Goal: Information Seeking & Learning: Learn about a topic

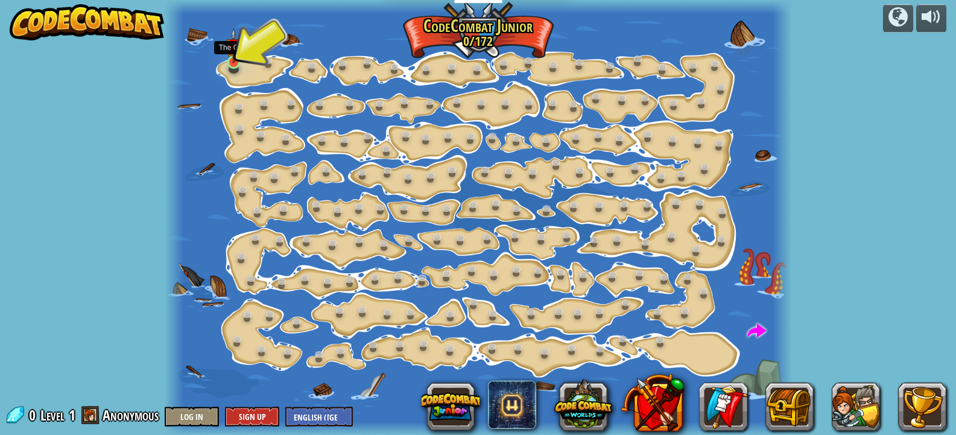
click at [232, 60] on img at bounding box center [233, 45] width 15 height 35
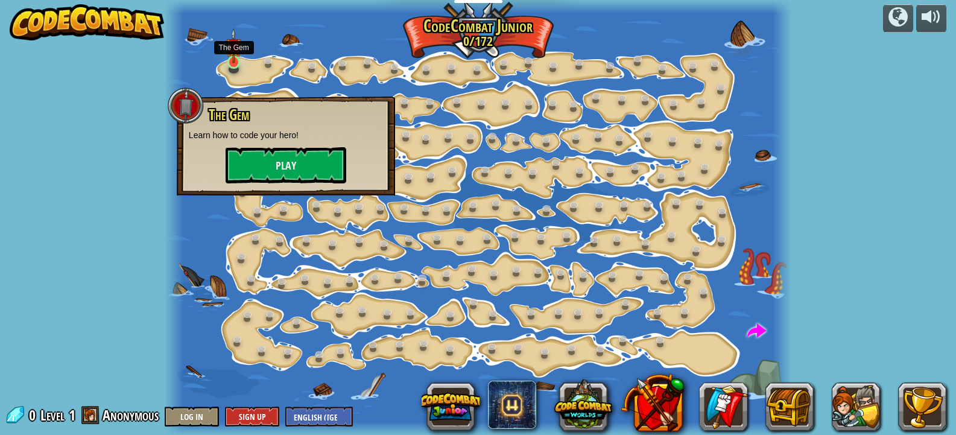
click at [232, 60] on img at bounding box center [233, 45] width 15 height 35
click at [273, 157] on button "Play" at bounding box center [286, 165] width 121 height 36
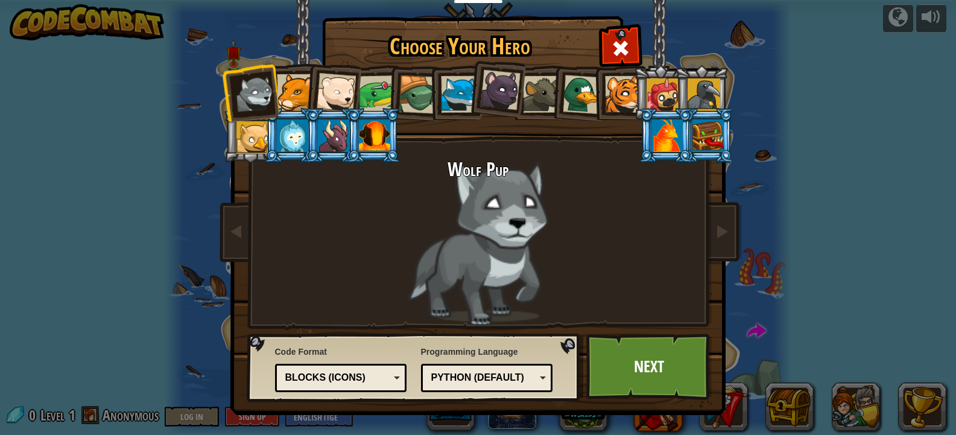
drag, startPoint x: 278, startPoint y: 157, endPoint x: 912, endPoint y: 165, distance: 633.8
click at [912, 165] on div "Choose Your Hero 0 Wolf Pup Cougar Polar Bear Cub Frog Turtle Blue Fox Panther …" at bounding box center [478, 217] width 956 height 435
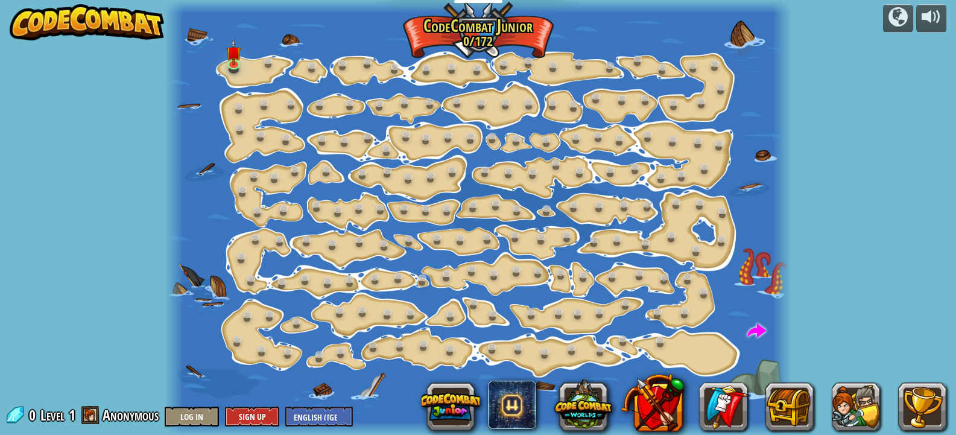
click at [264, 156] on div at bounding box center [478, 217] width 627 height 435
drag, startPoint x: 229, startPoint y: 48, endPoint x: 243, endPoint y: 48, distance: 13.9
click at [231, 48] on img at bounding box center [233, 52] width 15 height 26
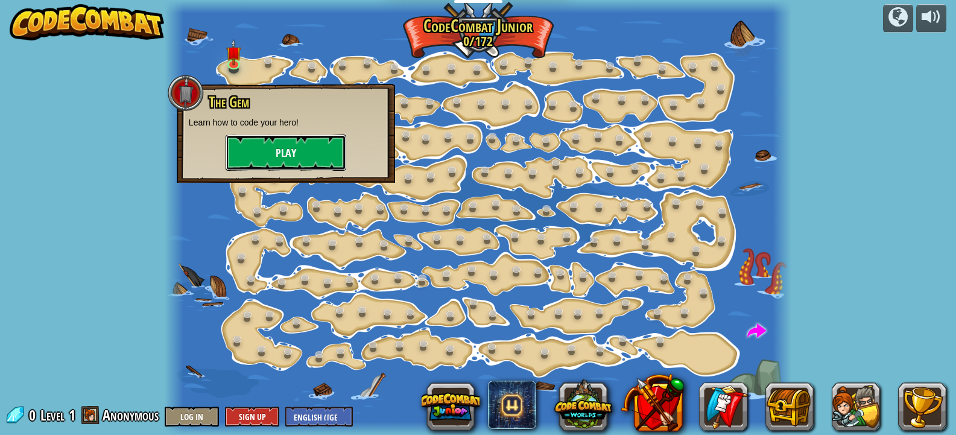
click at [274, 148] on button "Play" at bounding box center [286, 152] width 121 height 36
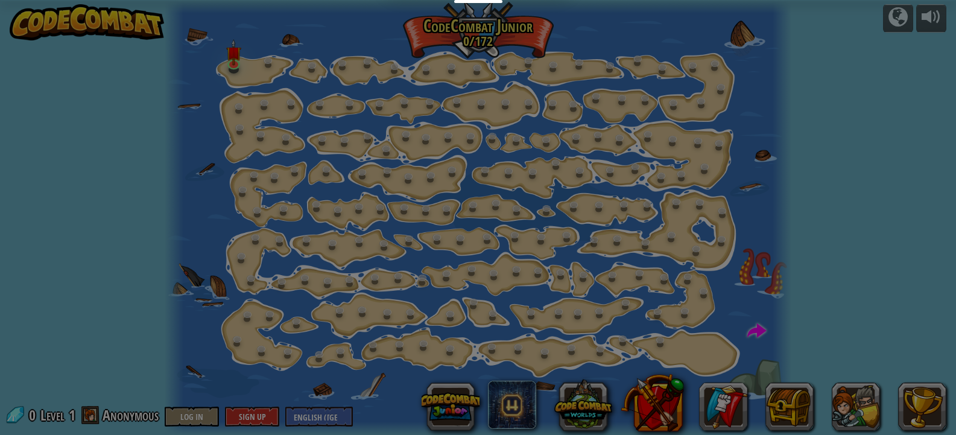
click at [274, 148] on div at bounding box center [478, 217] width 956 height 435
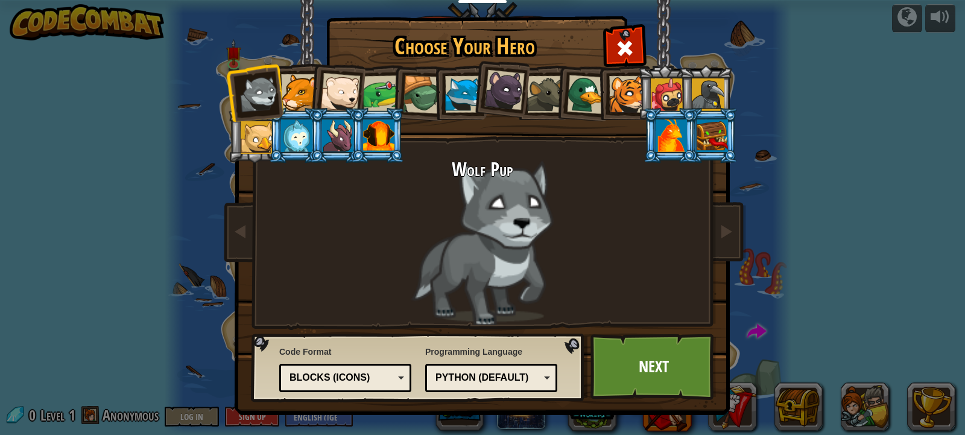
click at [340, 83] on div at bounding box center [340, 93] width 40 height 40
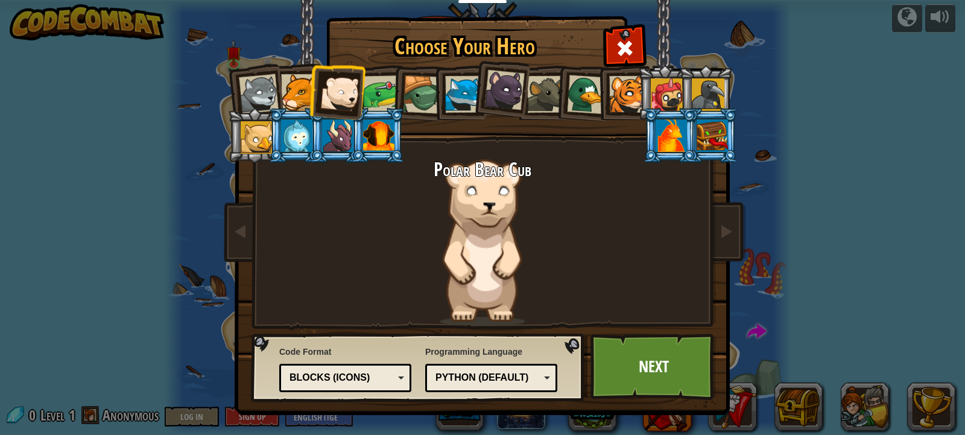
click at [374, 122] on div at bounding box center [378, 135] width 31 height 33
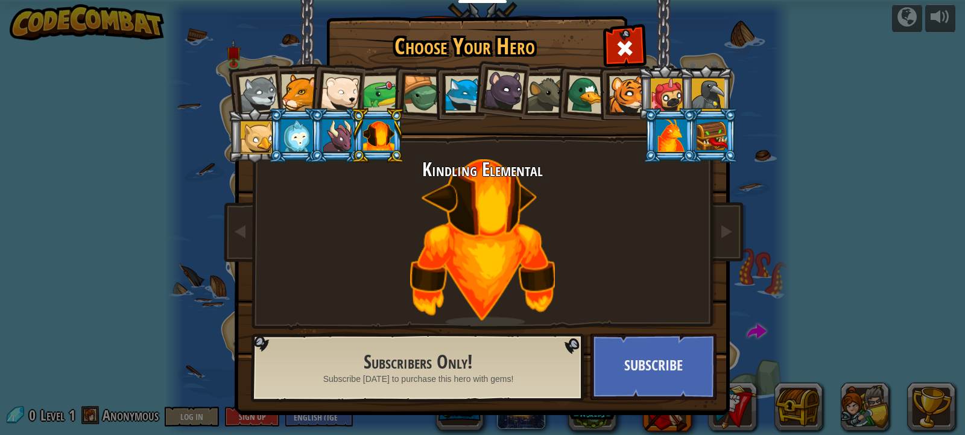
click at [639, 86] on li at bounding box center [664, 92] width 54 height 55
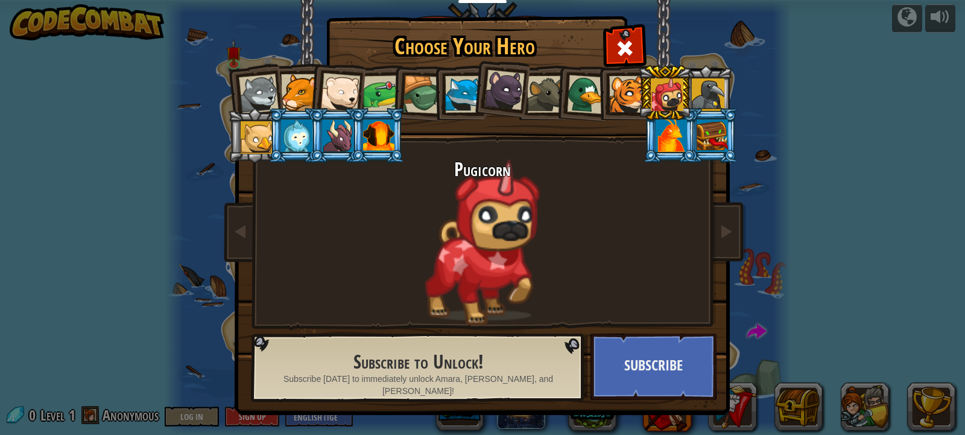
click at [575, 101] on div at bounding box center [586, 94] width 39 height 39
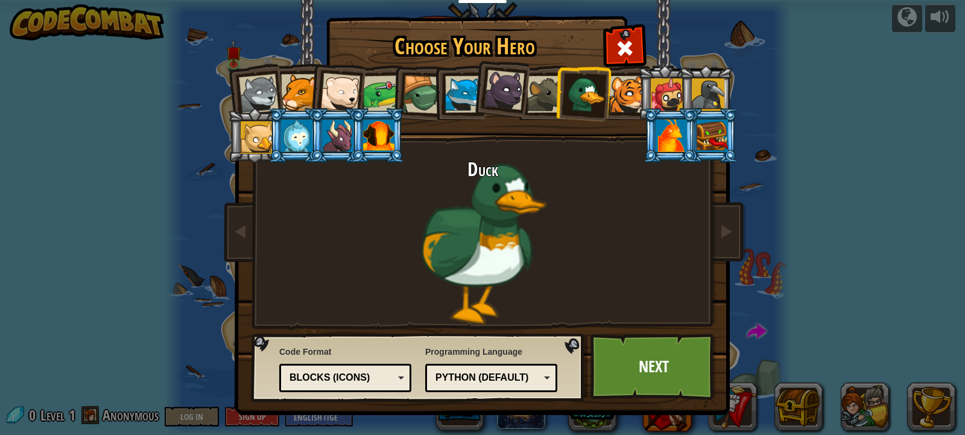
click at [537, 101] on div at bounding box center [545, 94] width 37 height 37
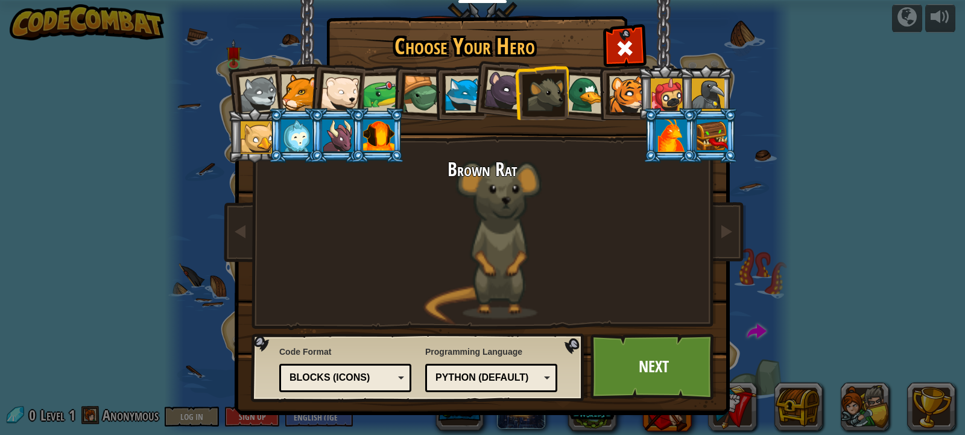
click at [488, 95] on div at bounding box center [504, 90] width 40 height 40
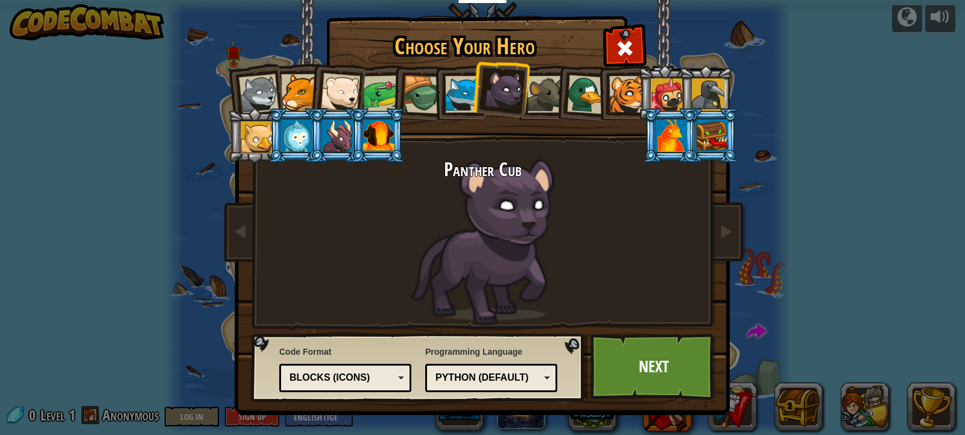
click at [449, 95] on div at bounding box center [463, 94] width 37 height 37
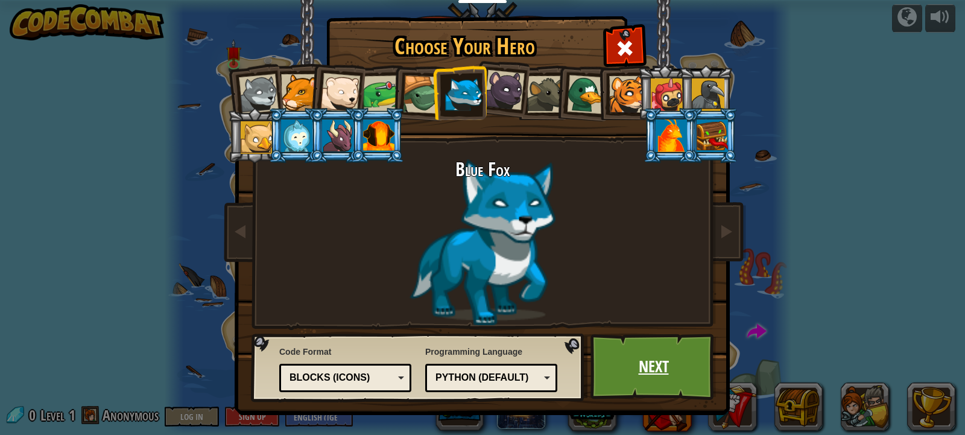
click at [686, 358] on link "Next" at bounding box center [653, 366] width 126 height 66
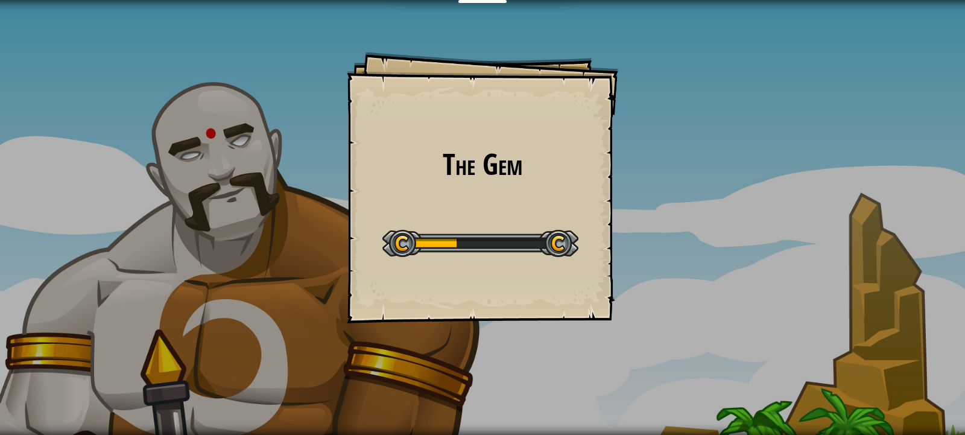
click at [555, 243] on div at bounding box center [480, 243] width 196 height 27
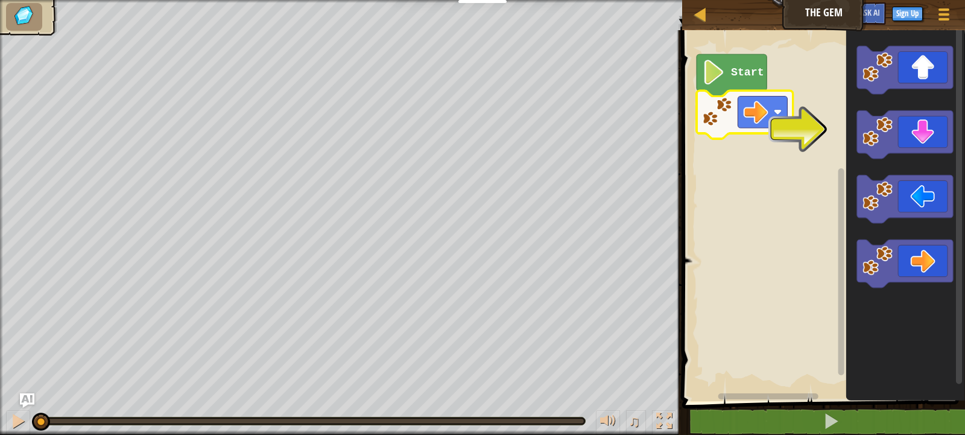
click at [759, 212] on rect "Blockly Workspace" at bounding box center [821, 212] width 286 height 377
click at [721, 111] on image "Blockly Workspace" at bounding box center [717, 111] width 30 height 30
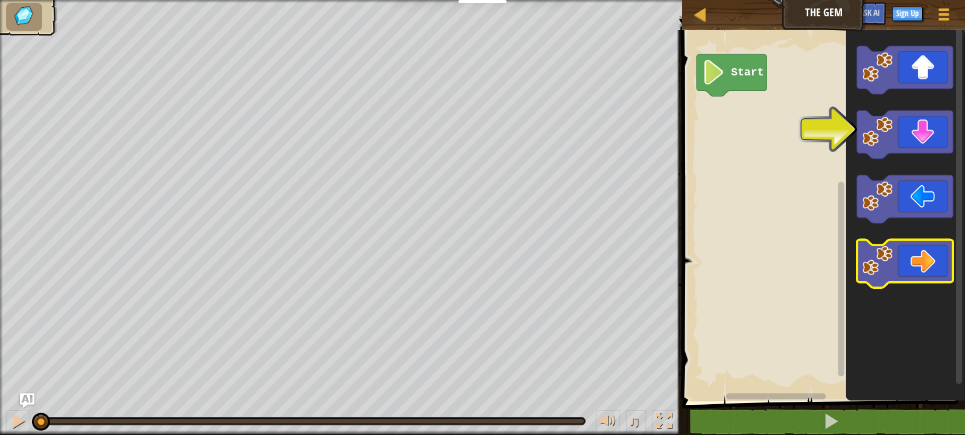
click at [914, 265] on icon "Blockly Workspace" at bounding box center [905, 264] width 96 height 48
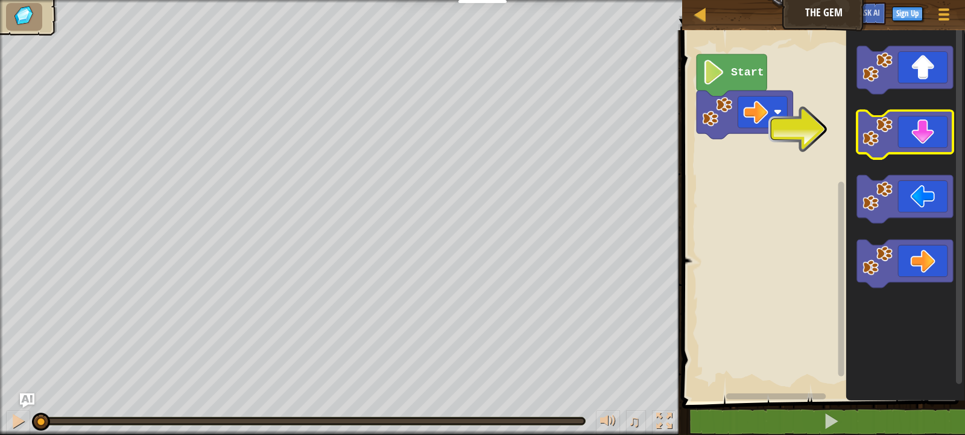
click at [930, 130] on icon "Blockly Workspace" at bounding box center [905, 135] width 96 height 48
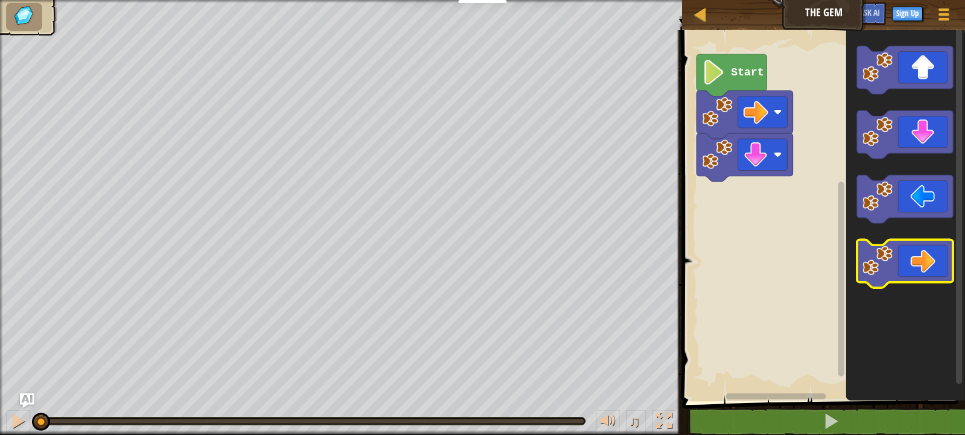
click at [897, 256] on icon "Blockly Workspace" at bounding box center [905, 264] width 96 height 48
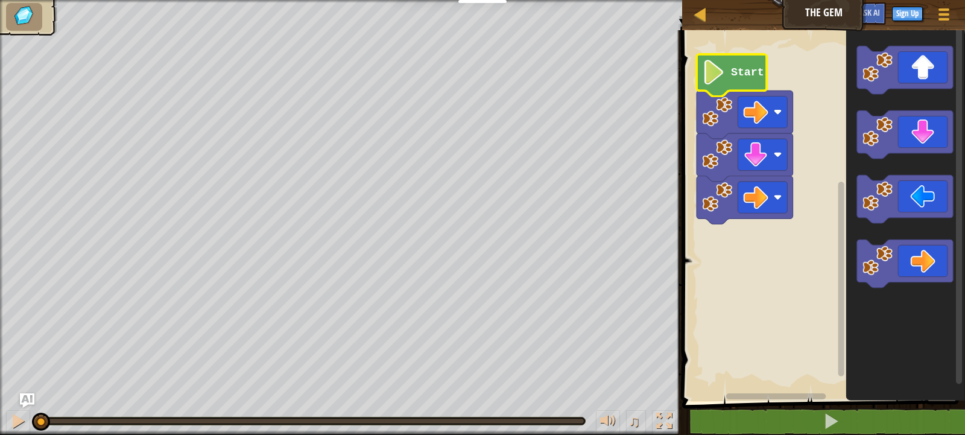
click at [730, 67] on icon "Blockly Workspace" at bounding box center [732, 75] width 70 height 42
click at [747, 77] on text "Start" at bounding box center [747, 72] width 33 height 12
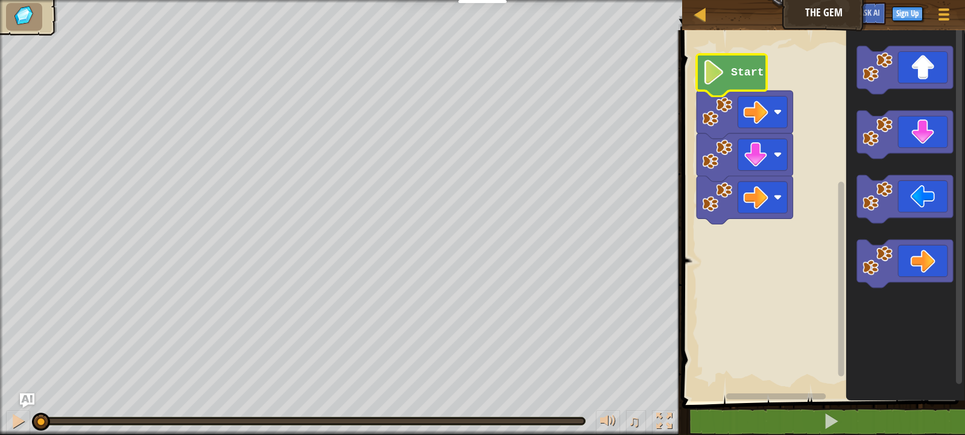
click at [748, 55] on icon "Blockly Workspace" at bounding box center [732, 75] width 70 height 42
click at [734, 80] on icon "Blockly Workspace" at bounding box center [732, 75] width 70 height 42
click at [764, 108] on image "Blockly Workspace" at bounding box center [756, 112] width 25 height 25
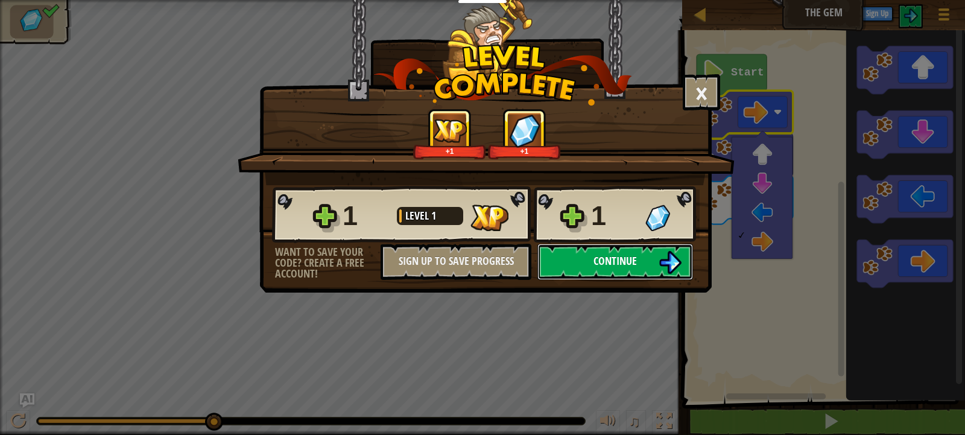
click at [646, 274] on button "Continue" at bounding box center [615, 262] width 156 height 36
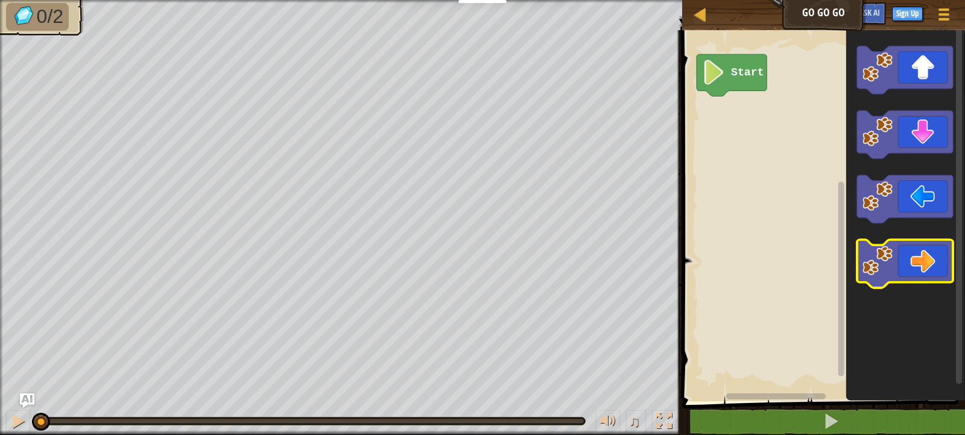
click at [887, 267] on image "Blockly Workspace" at bounding box center [877, 261] width 30 height 30
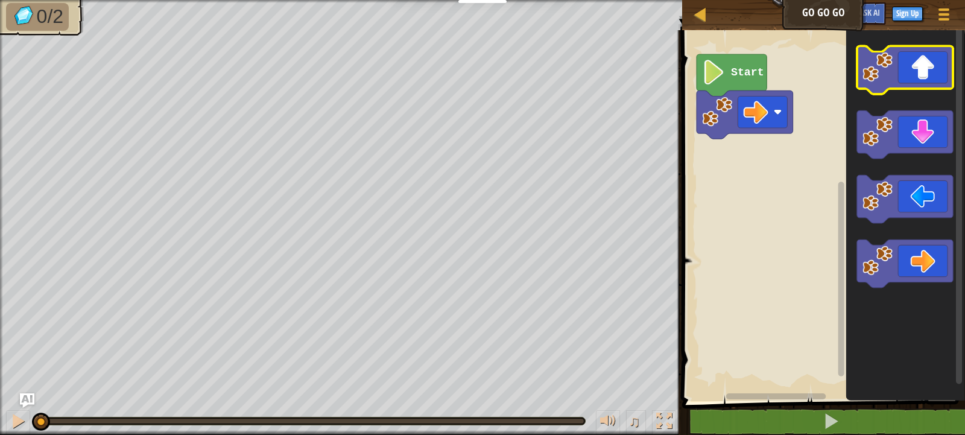
click at [902, 70] on icon "Blockly Workspace" at bounding box center [905, 70] width 96 height 48
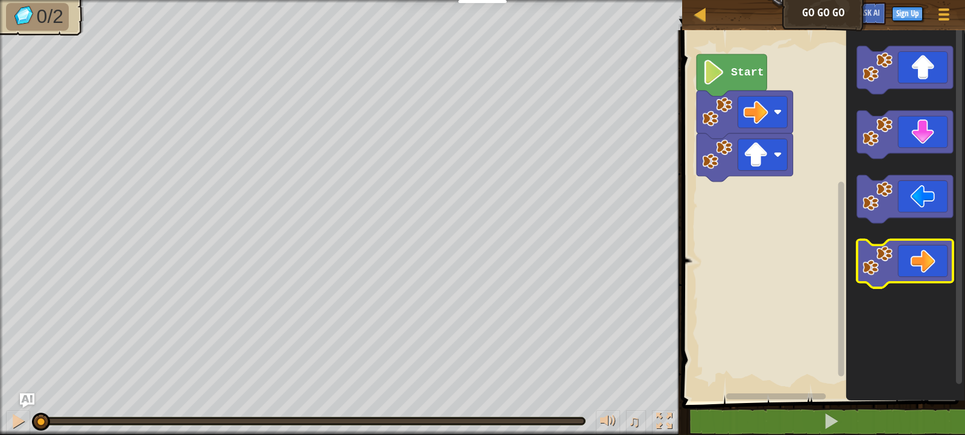
click at [913, 272] on icon "Blockly Workspace" at bounding box center [905, 264] width 96 height 48
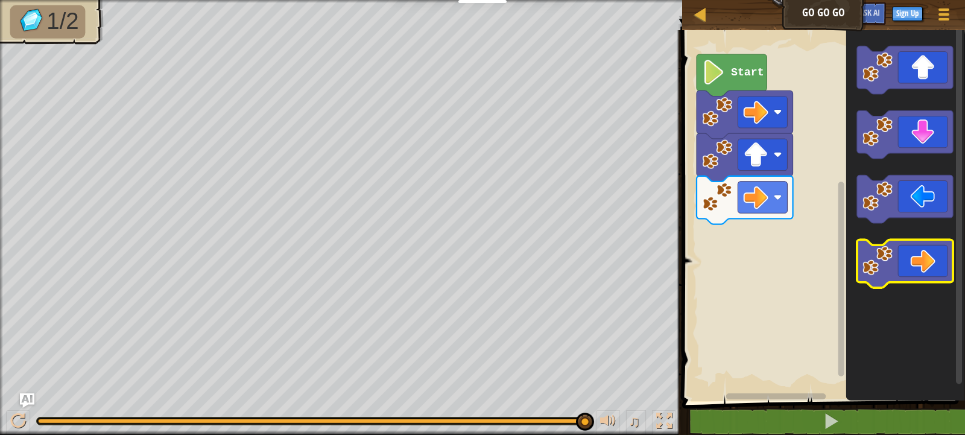
click at [921, 254] on icon "Blockly Workspace" at bounding box center [905, 264] width 96 height 48
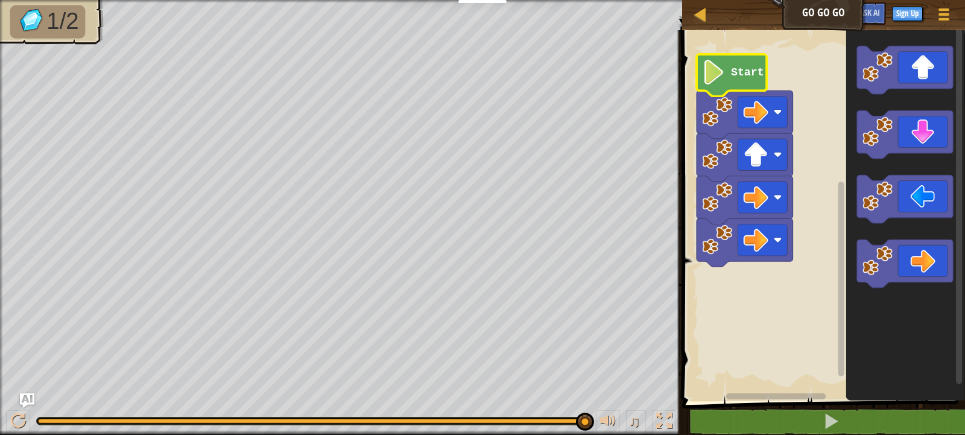
click at [733, 74] on text "Start" at bounding box center [747, 72] width 33 height 12
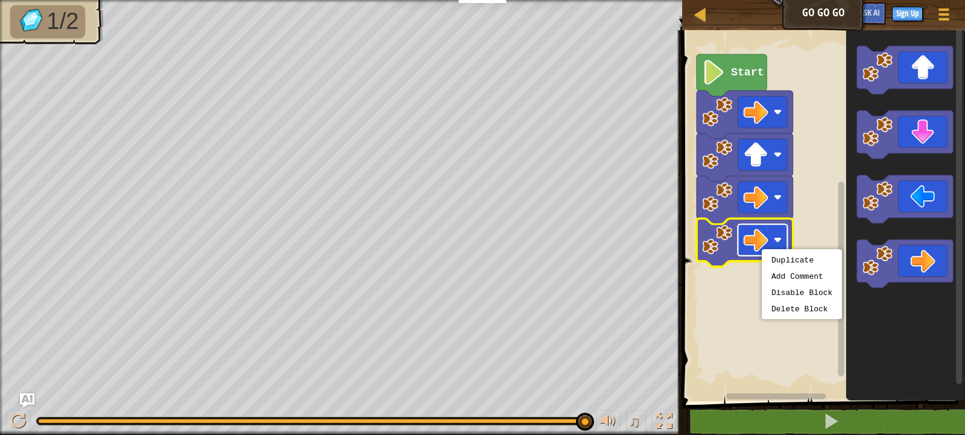
click at [762, 249] on image "Blockly Workspace" at bounding box center [756, 239] width 25 height 25
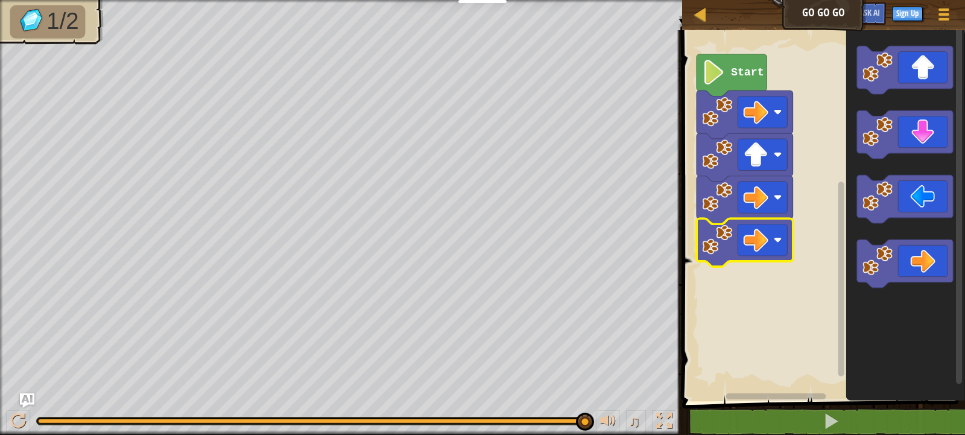
click at [709, 321] on rect "Blockly Workspace" at bounding box center [821, 212] width 286 height 377
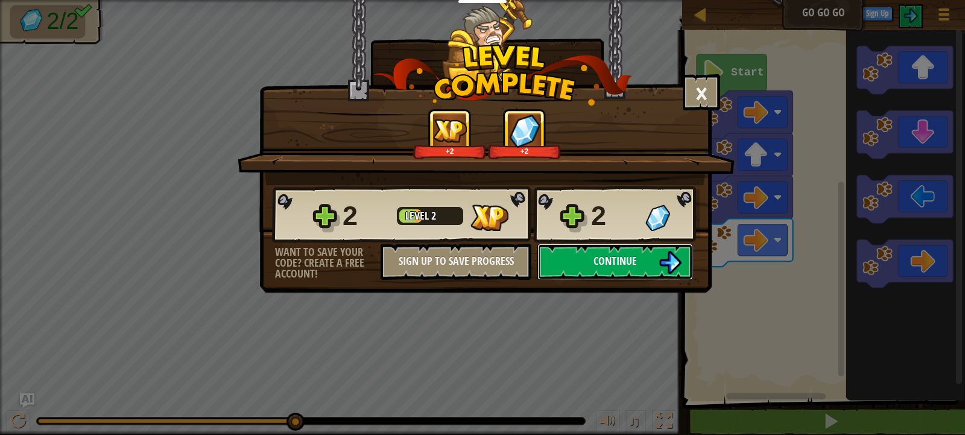
click at [628, 262] on span "Continue" at bounding box center [614, 260] width 43 height 15
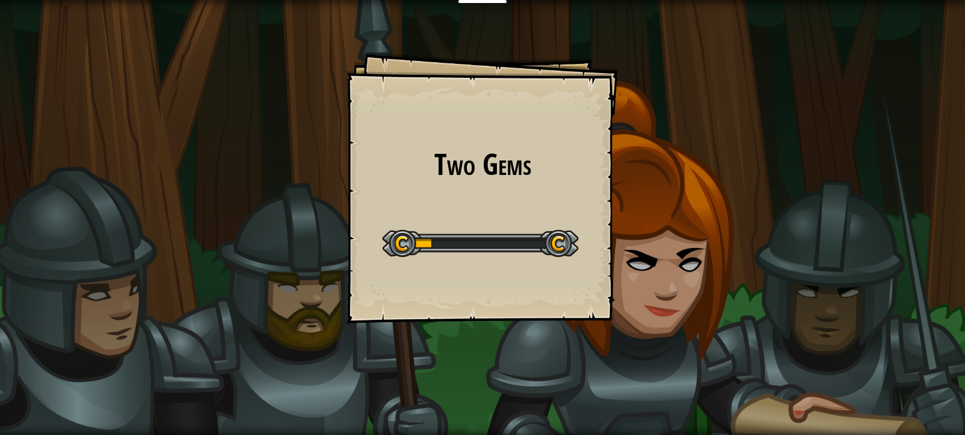
drag, startPoint x: 628, startPoint y: 262, endPoint x: 946, endPoint y: 271, distance: 317.3
click at [946, 271] on div "Two Gems Goals Start Level Error loading from server. Try refreshing the page. …" at bounding box center [482, 217] width 965 height 435
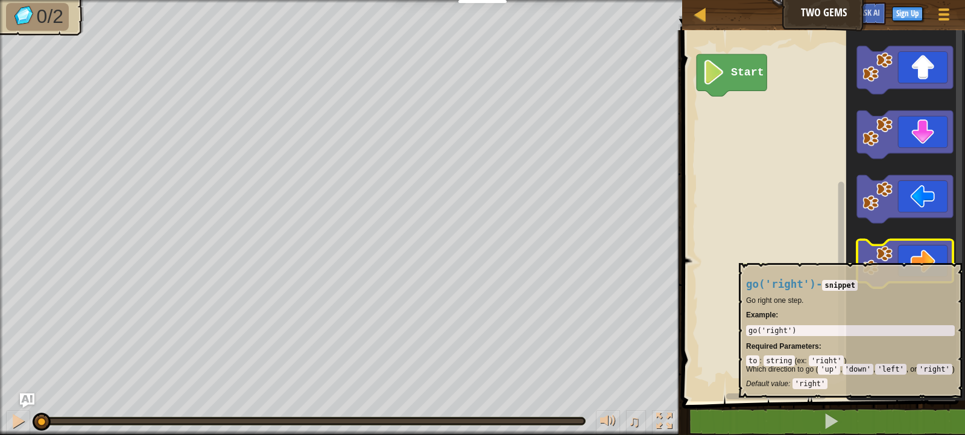
click at [882, 257] on image "Blockly Workspace" at bounding box center [877, 261] width 30 height 30
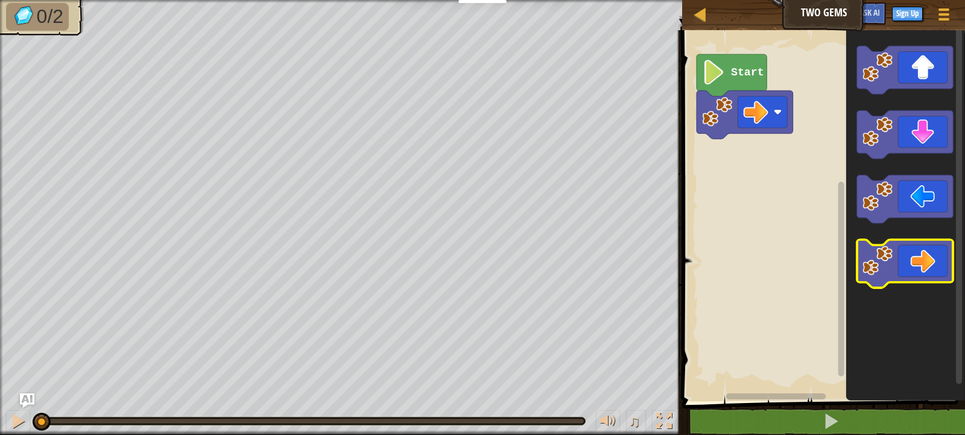
click at [928, 264] on icon "Blockly Workspace" at bounding box center [905, 264] width 96 height 48
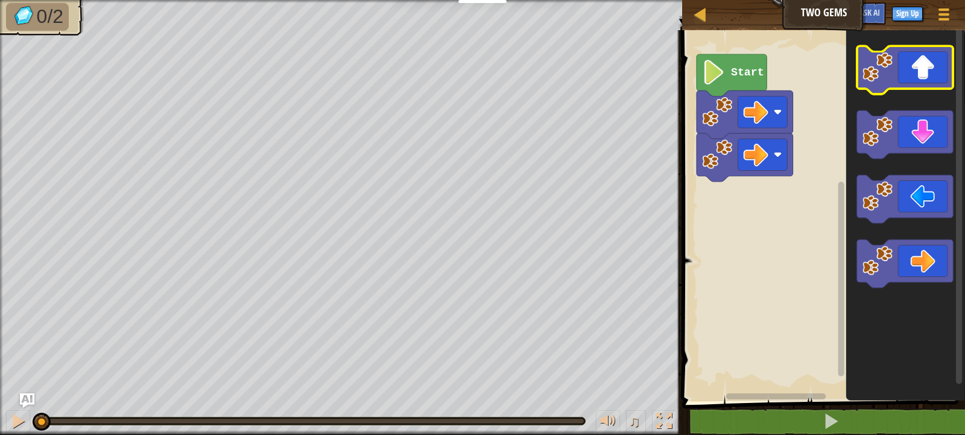
click at [906, 72] on icon "Blockly Workspace" at bounding box center [905, 70] width 96 height 48
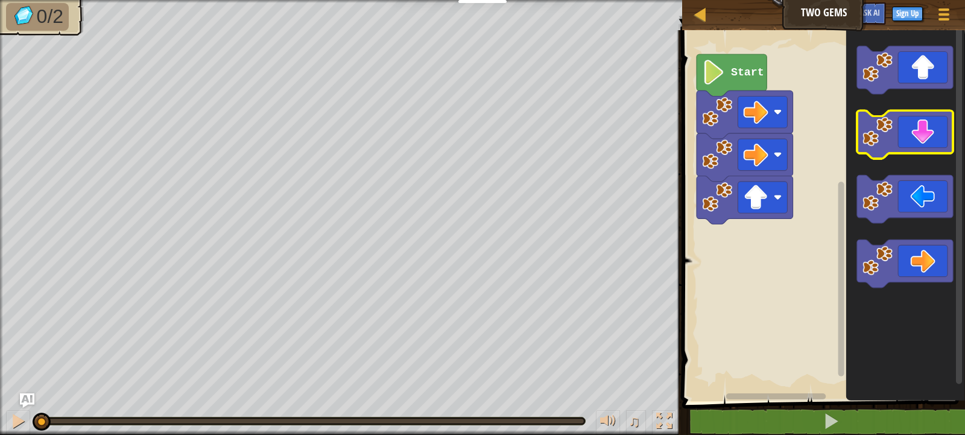
click at [915, 128] on icon "Blockly Workspace" at bounding box center [905, 135] width 96 height 48
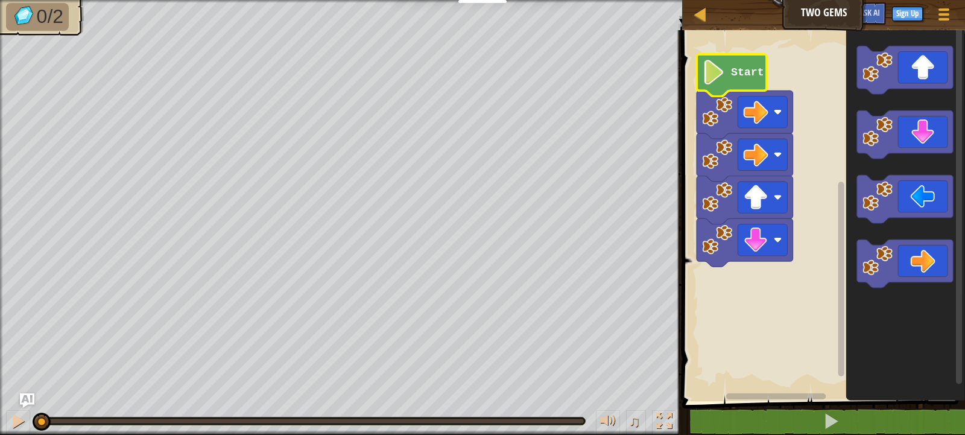
click at [756, 80] on icon "Blockly Workspace" at bounding box center [732, 75] width 70 height 42
click at [756, 77] on text "Start" at bounding box center [747, 72] width 33 height 12
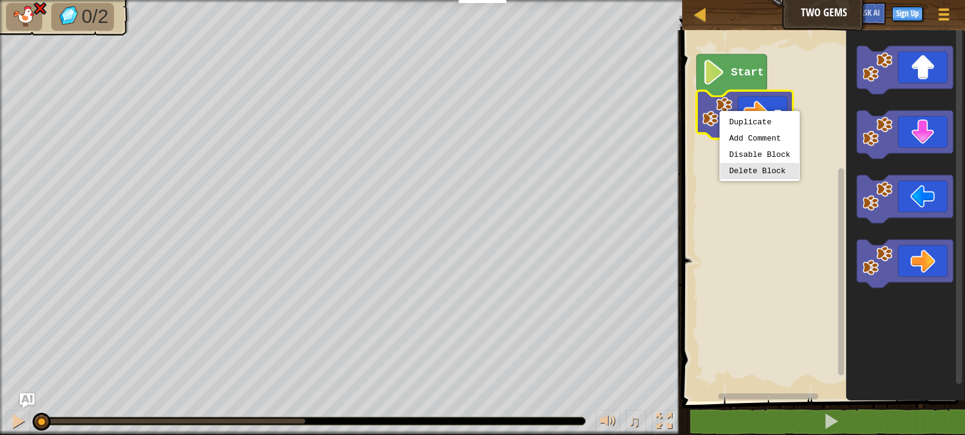
drag, startPoint x: 725, startPoint y: 177, endPoint x: 726, endPoint y: 168, distance: 9.1
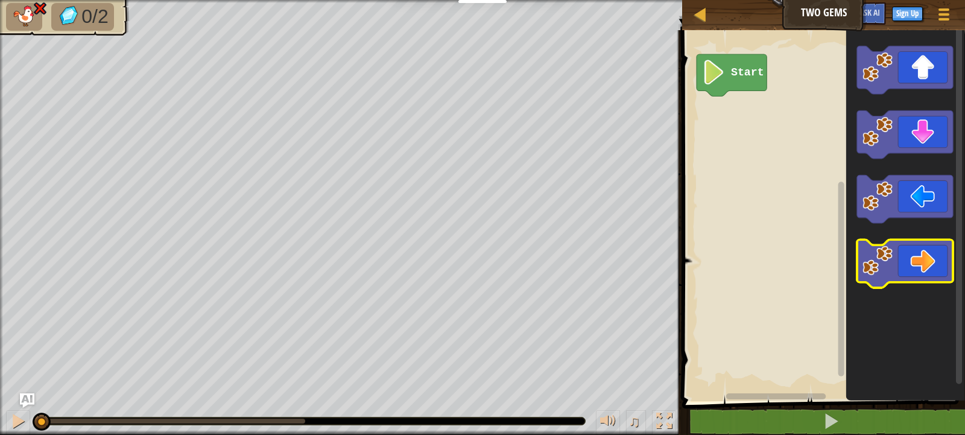
click at [931, 263] on icon "Blockly Workspace" at bounding box center [905, 264] width 96 height 48
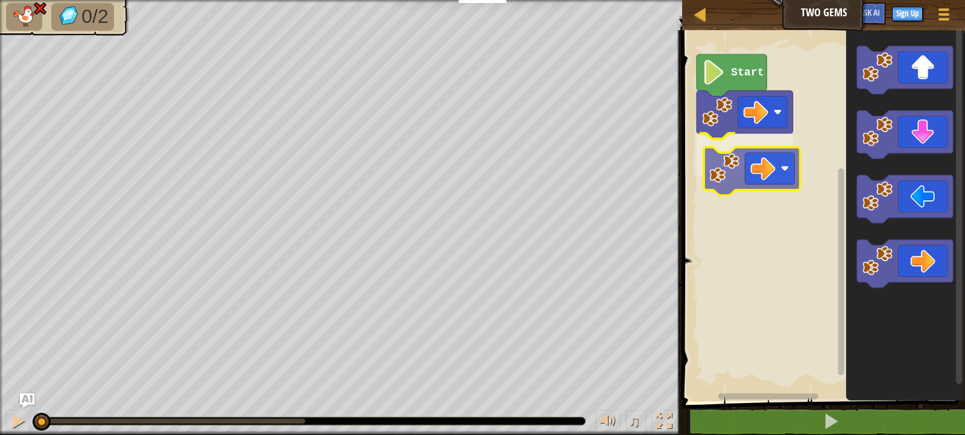
click at [716, 165] on div "Start" at bounding box center [821, 212] width 286 height 377
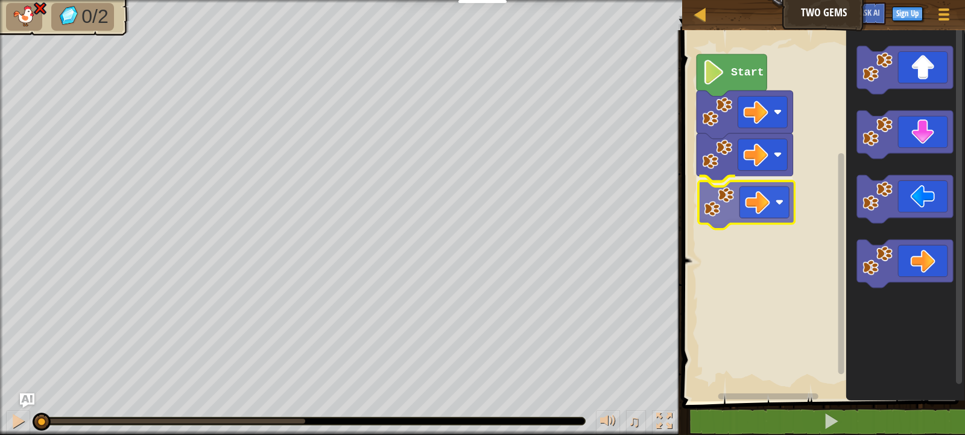
click at [733, 200] on div "Start" at bounding box center [821, 212] width 286 height 377
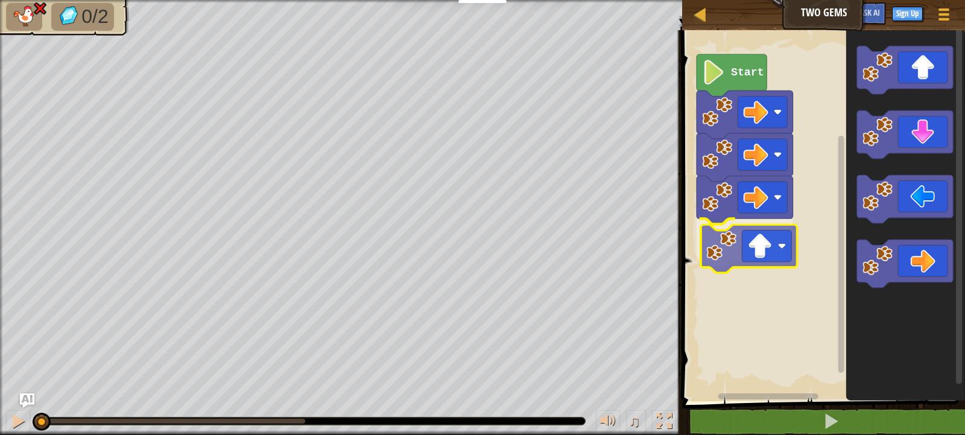
click at [743, 233] on div "Start" at bounding box center [821, 212] width 286 height 377
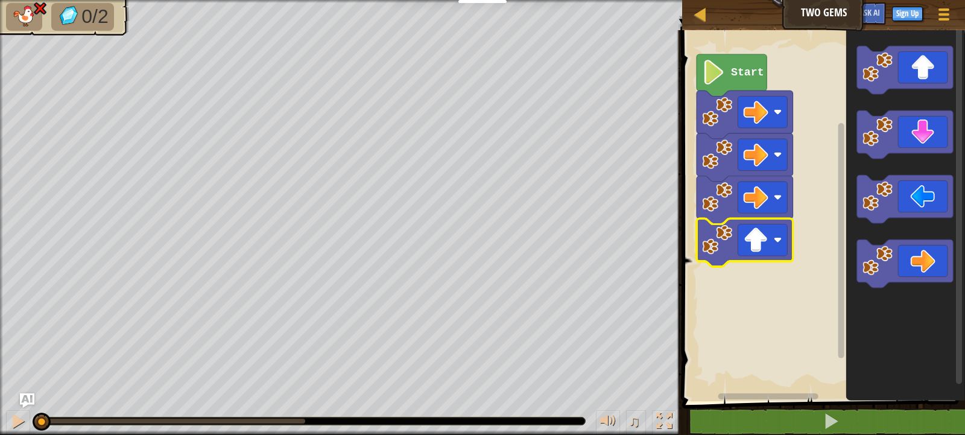
drag, startPoint x: 886, startPoint y: 125, endPoint x: 802, endPoint y: 229, distance: 133.8
click at [772, 0] on body "Educators Create Free Account School & District Solutions Teacher Toolkit Previ…" at bounding box center [482, 0] width 965 height 0
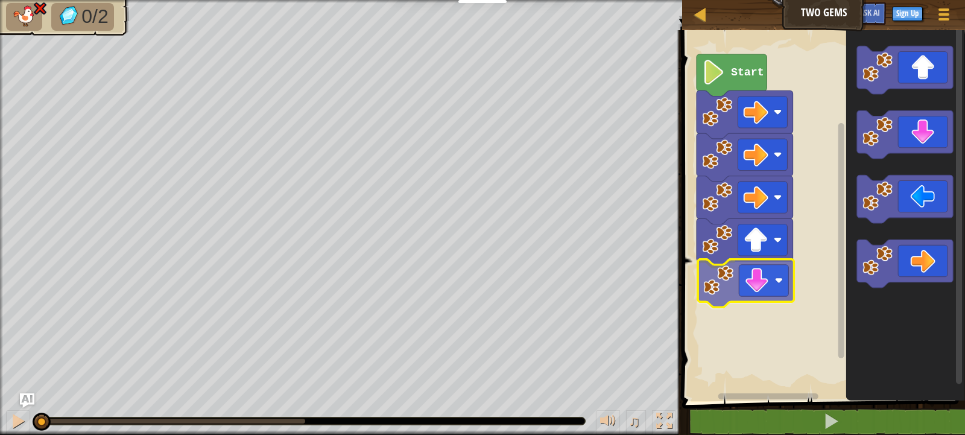
click at [756, 284] on div "Start" at bounding box center [821, 212] width 286 height 377
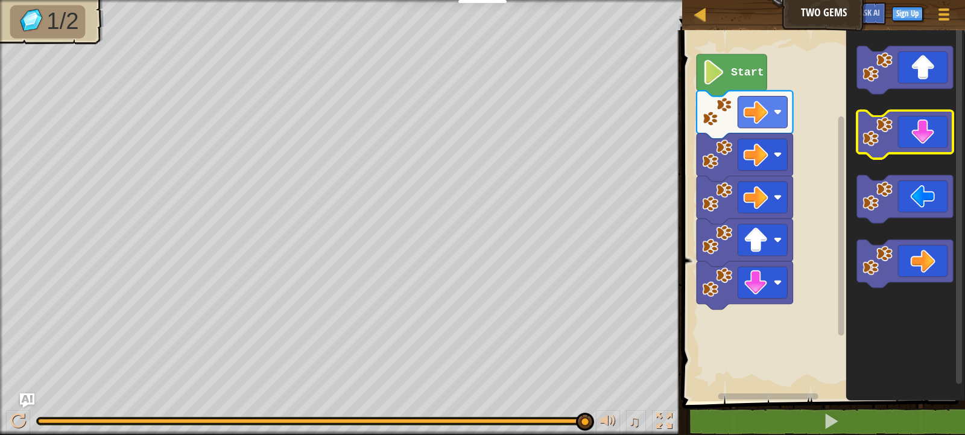
click at [936, 142] on icon "Blockly Workspace" at bounding box center [905, 135] width 96 height 48
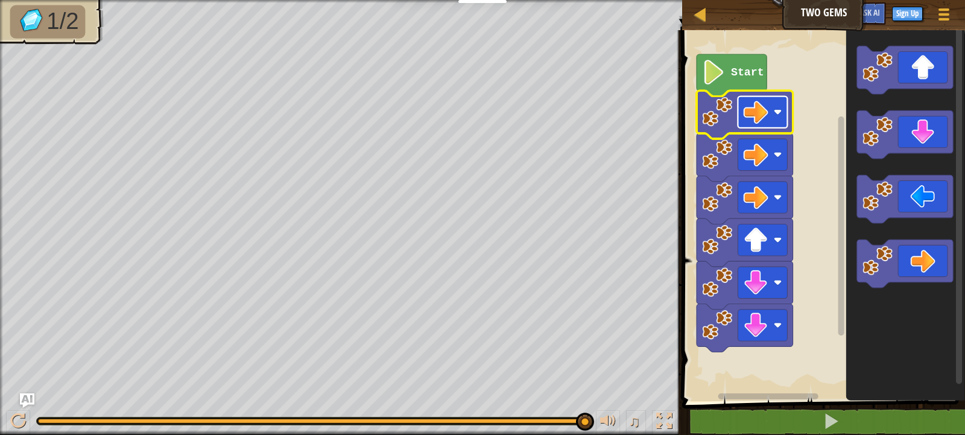
click at [751, 114] on image "Blockly Workspace" at bounding box center [756, 112] width 25 height 25
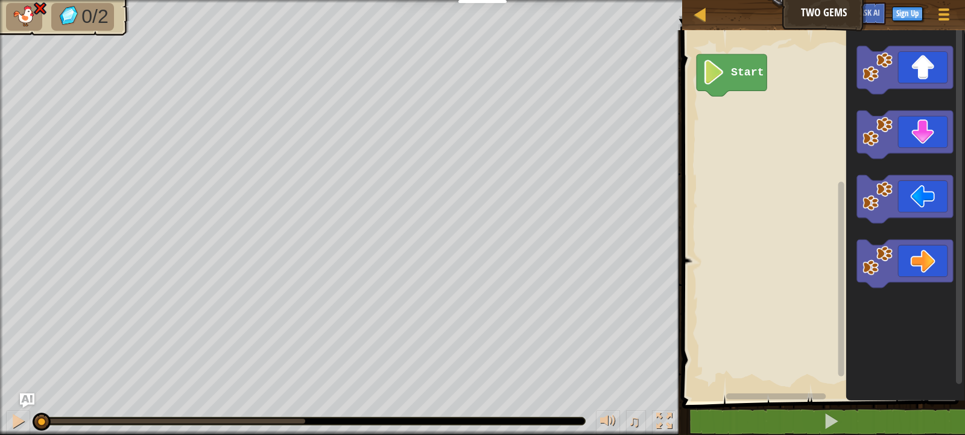
click at [754, 175] on div "Start" at bounding box center [821, 212] width 286 height 377
click at [813, 233] on div "Start" at bounding box center [821, 212] width 286 height 377
click at [760, 184] on div "Start" at bounding box center [821, 212] width 286 height 377
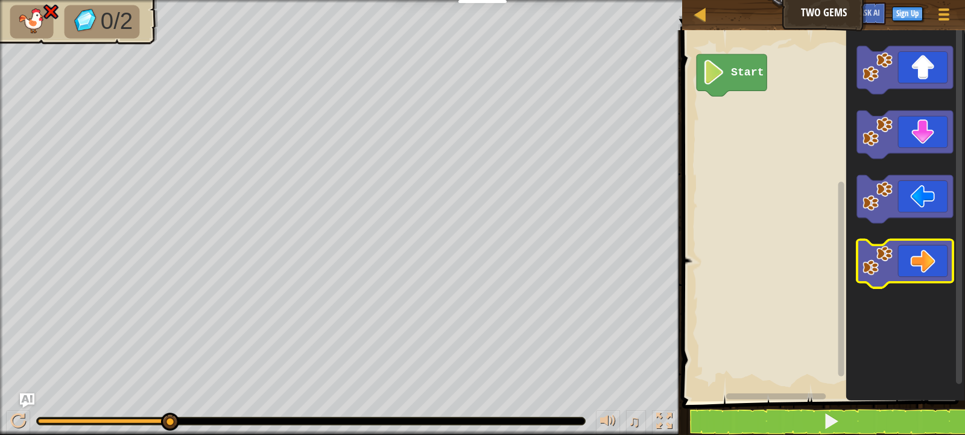
click at [909, 272] on icon "Blockly Workspace" at bounding box center [905, 264] width 96 height 48
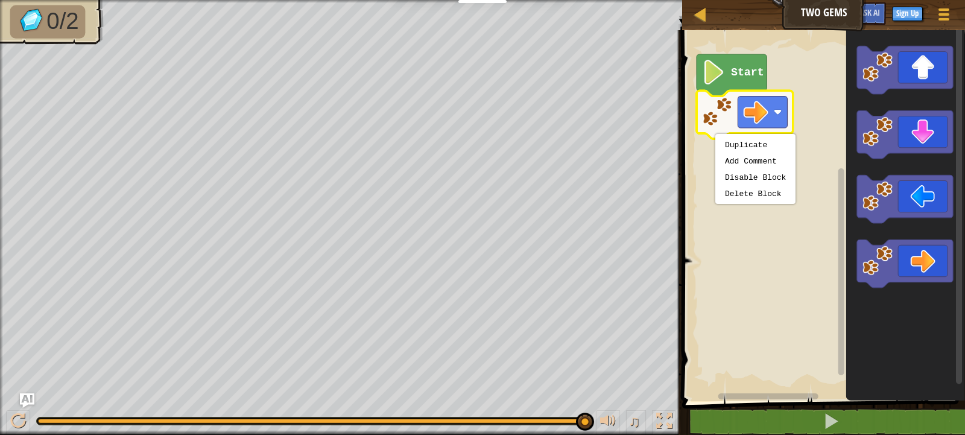
click at [747, 0] on body "Educators Create Free Account School & District Solutions Teacher Toolkit Previ…" at bounding box center [482, 0] width 965 height 0
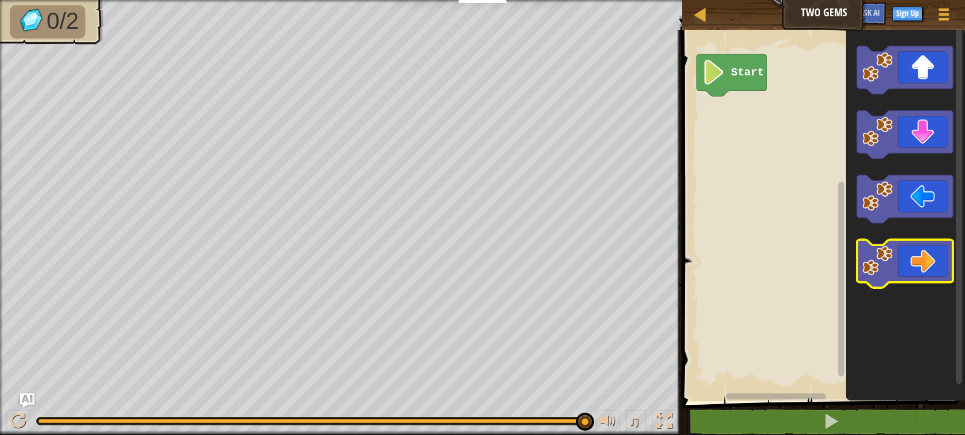
click at [880, 284] on icon "Blockly Workspace" at bounding box center [905, 264] width 96 height 48
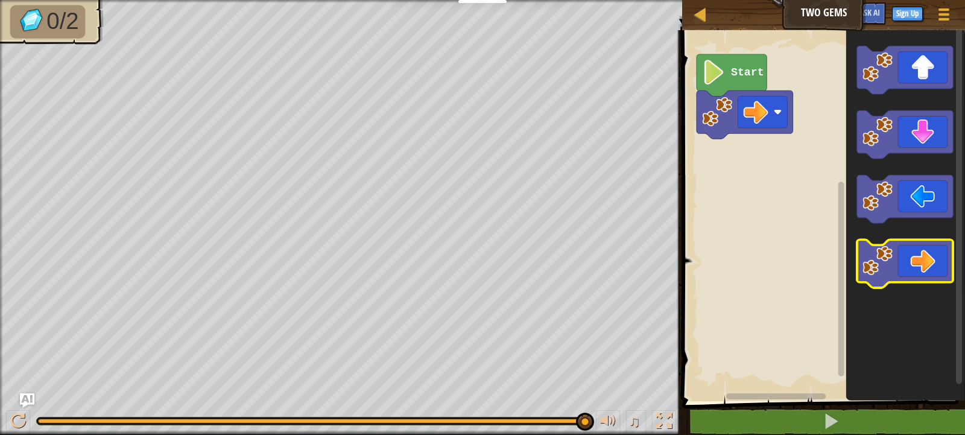
click at [927, 253] on icon "Blockly Workspace" at bounding box center [905, 264] width 96 height 48
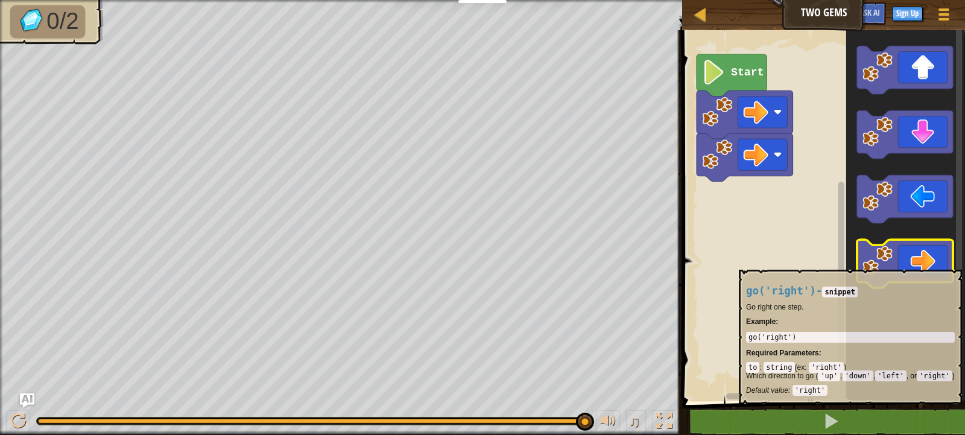
click at [941, 274] on icon "Blockly Workspace" at bounding box center [905, 264] width 96 height 48
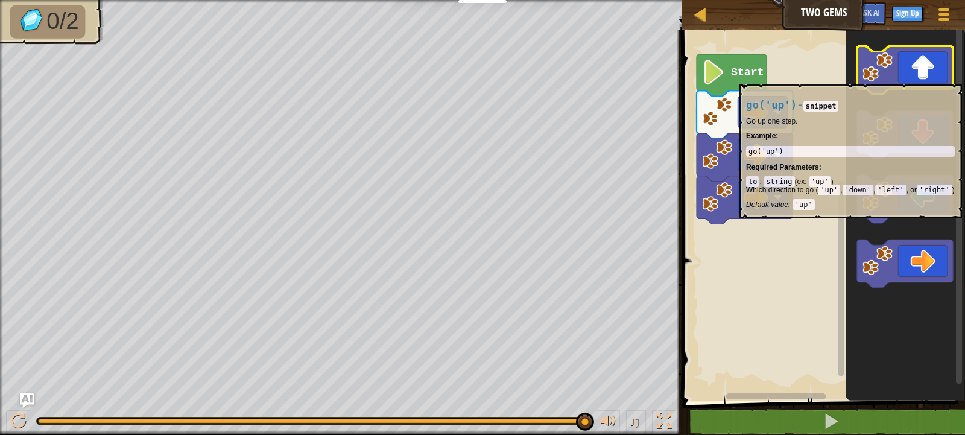
click at [892, 79] on image "Blockly Workspace" at bounding box center [877, 67] width 30 height 30
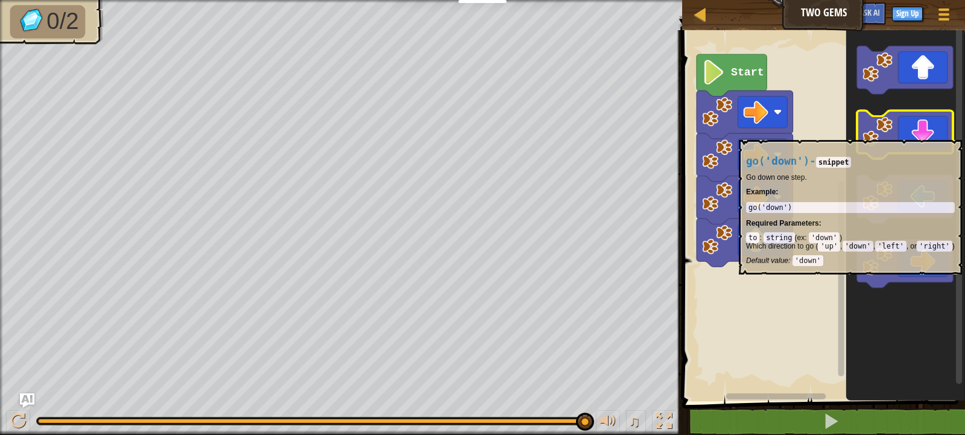
click at [885, 134] on image "Blockly Workspace" at bounding box center [877, 131] width 30 height 30
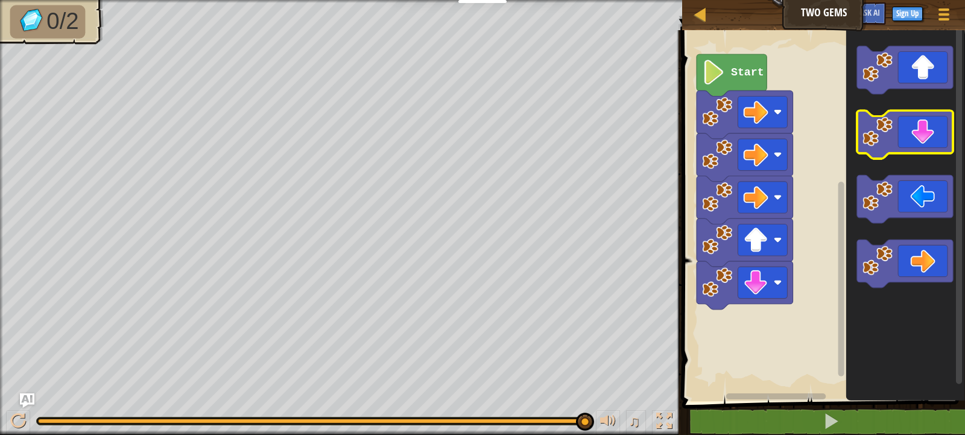
click at [885, 134] on image "Blockly Workspace" at bounding box center [877, 131] width 30 height 30
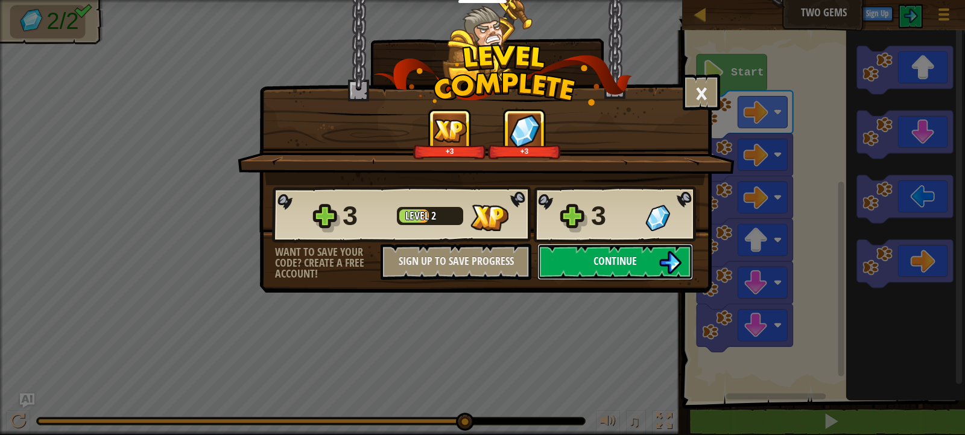
click at [605, 256] on span "Continue" at bounding box center [614, 260] width 43 height 15
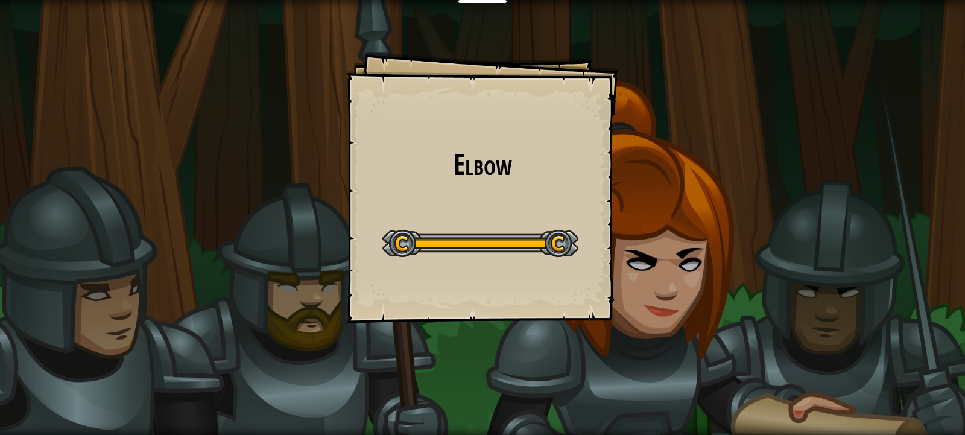
click at [560, 251] on div at bounding box center [480, 243] width 196 height 27
drag, startPoint x: 560, startPoint y: 251, endPoint x: 808, endPoint y: 114, distance: 283.7
click at [808, 114] on div "Elbow Goals Start Level Error loading from server. Try refreshing the page. You…" at bounding box center [482, 217] width 965 height 435
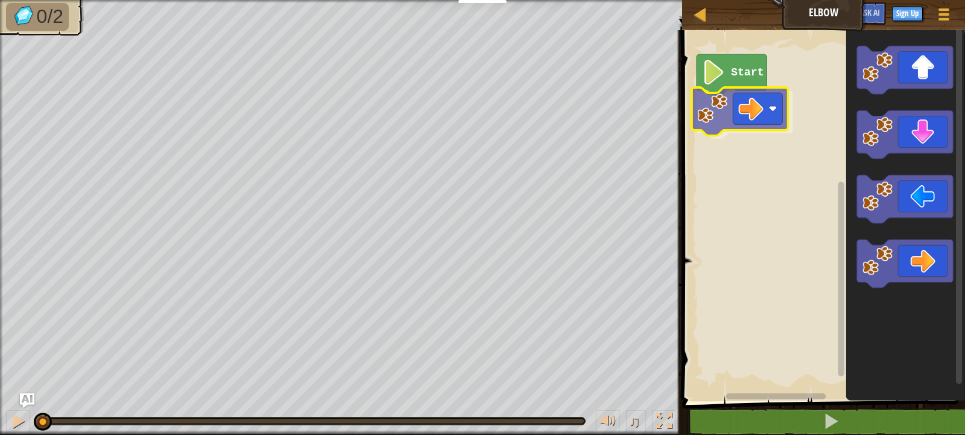
click at [709, 115] on div "Start" at bounding box center [821, 212] width 286 height 377
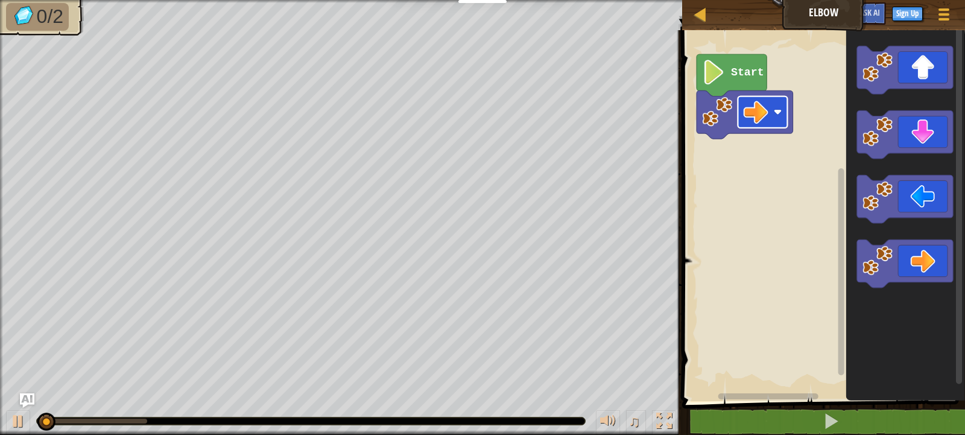
click at [739, 198] on rect "Blockly Workspace" at bounding box center [821, 212] width 286 height 377
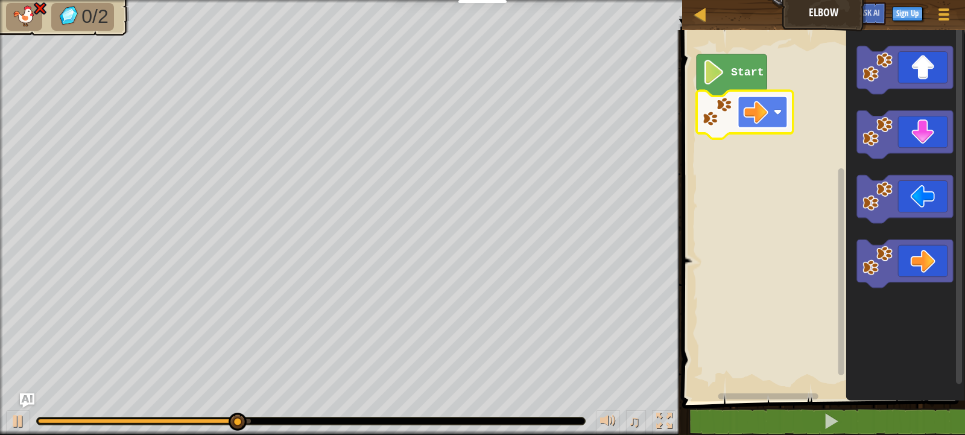
click at [747, 116] on image "Blockly Workspace" at bounding box center [756, 112] width 25 height 25
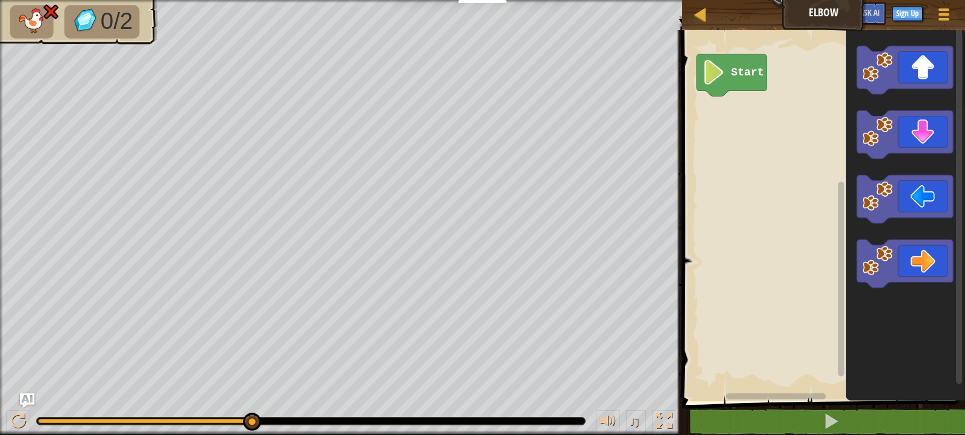
click at [839, 168] on div "Start" at bounding box center [821, 212] width 286 height 377
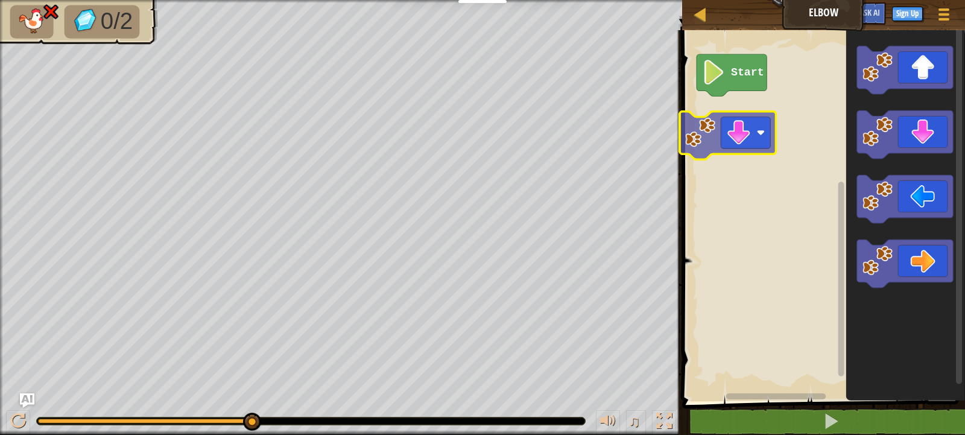
click at [742, 115] on div "Start" at bounding box center [821, 212] width 286 height 377
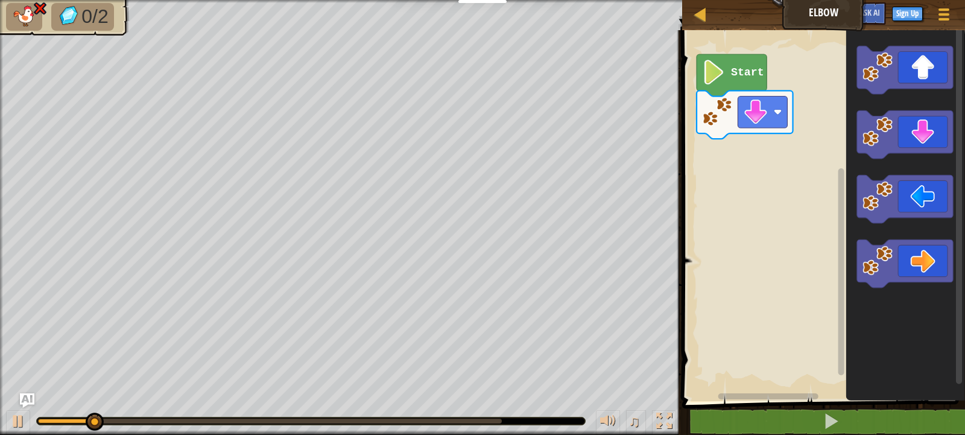
click at [820, 191] on div "Start" at bounding box center [821, 212] width 286 height 377
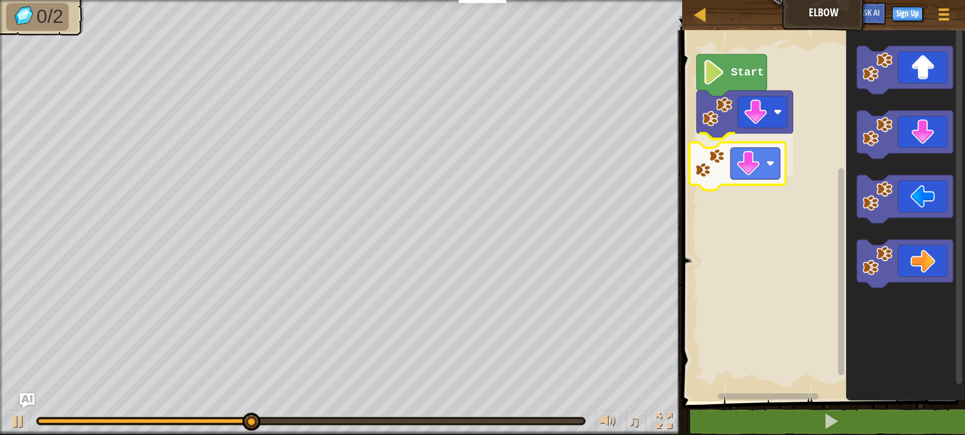
click at [762, 168] on div "Start" at bounding box center [821, 212] width 286 height 377
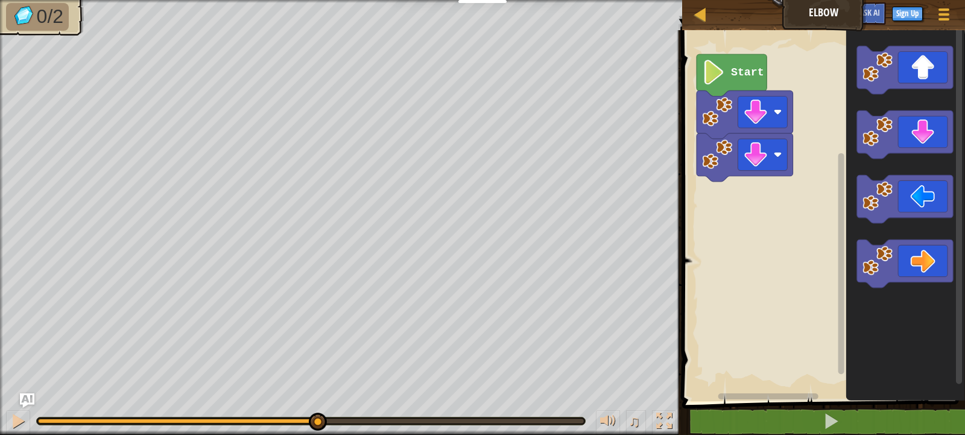
click at [733, 199] on div "Start" at bounding box center [821, 212] width 286 height 377
click at [735, 206] on div "Start" at bounding box center [821, 212] width 286 height 377
click at [713, 194] on div "Start" at bounding box center [821, 212] width 286 height 377
click at [876, 127] on image "Blockly Workspace" at bounding box center [877, 131] width 30 height 30
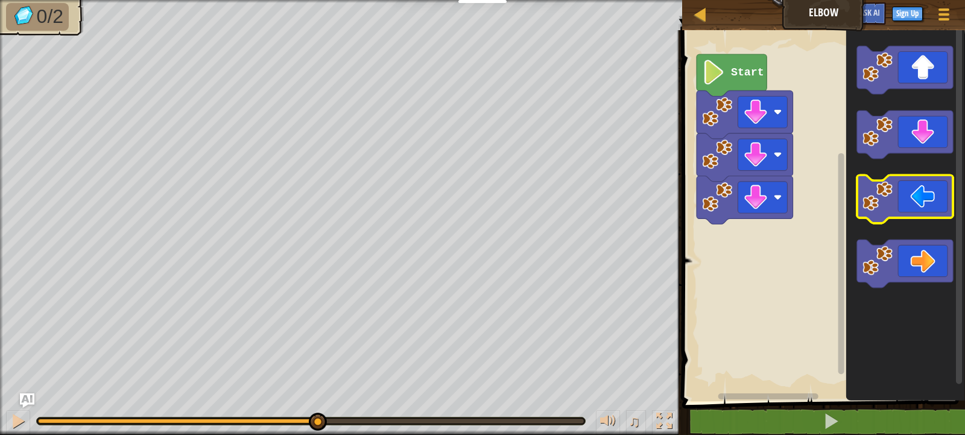
click at [899, 206] on icon "Blockly Workspace" at bounding box center [905, 199] width 96 height 48
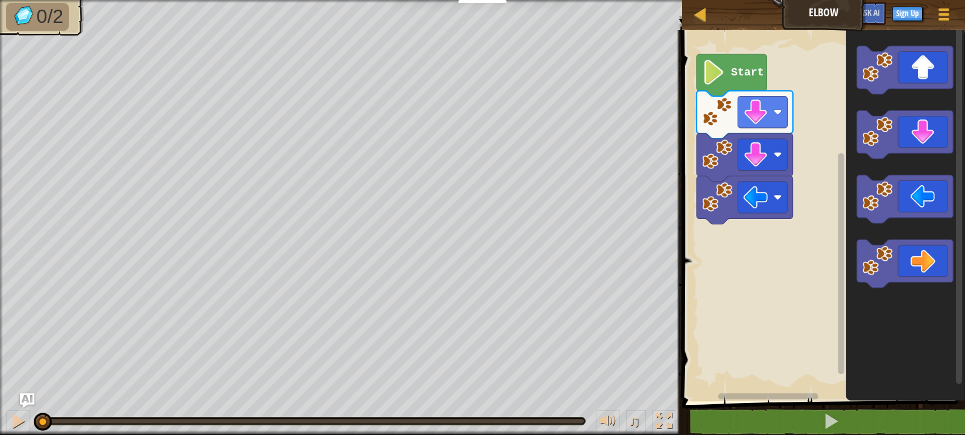
click at [725, 65] on image "Blockly Workspace" at bounding box center [714, 72] width 24 height 25
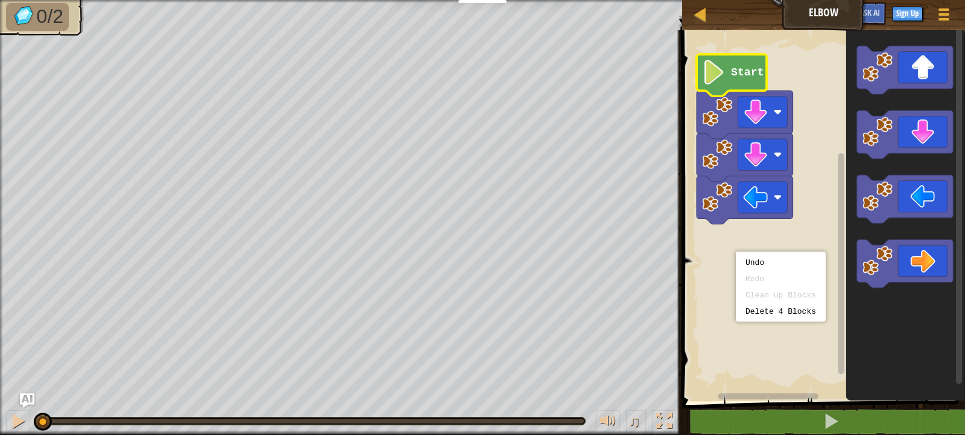
click at [736, 251] on rect "Blockly Workspace" at bounding box center [821, 212] width 286 height 377
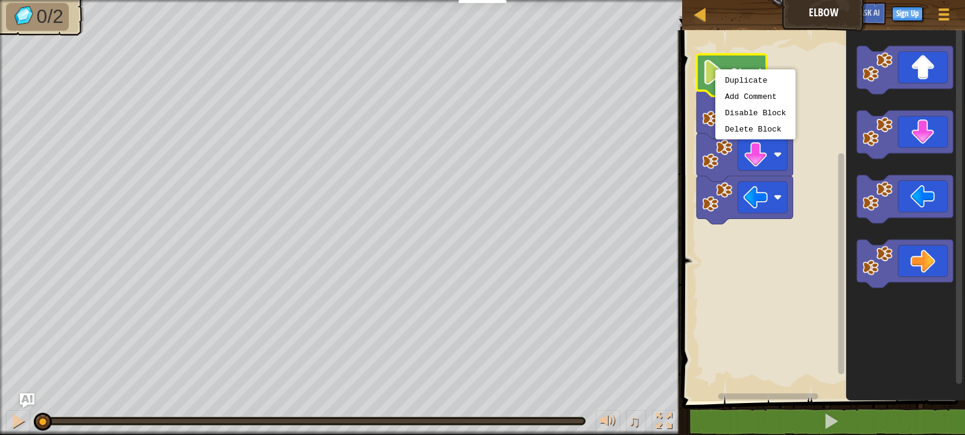
click at [715, 69] on image "Blockly Workspace" at bounding box center [714, 72] width 24 height 25
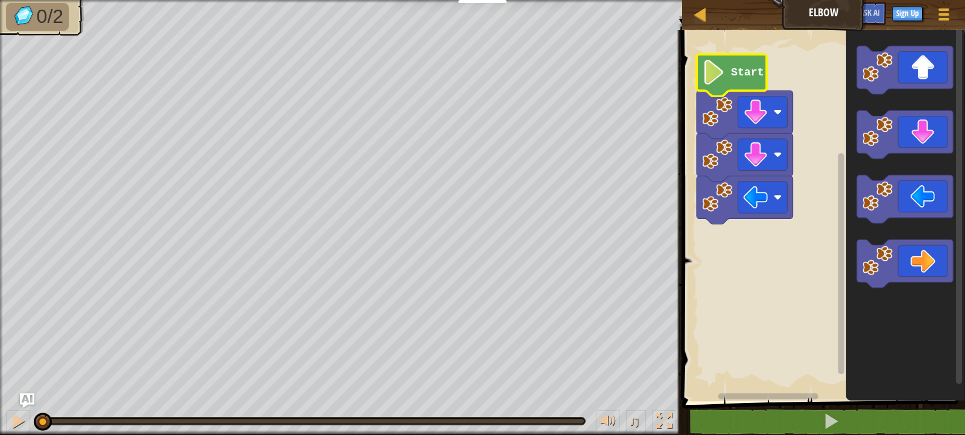
click at [716, 274] on rect "Blockly Workspace" at bounding box center [821, 212] width 286 height 377
click at [728, 68] on icon "Blockly Workspace" at bounding box center [732, 75] width 70 height 42
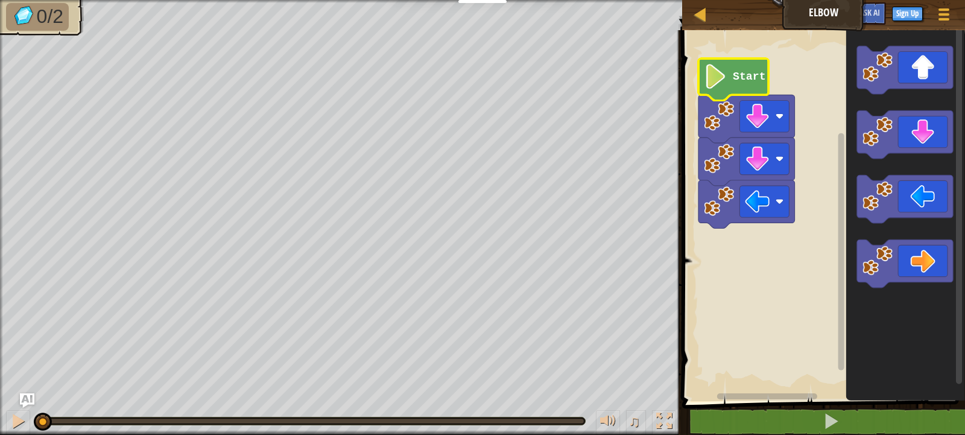
click at [725, 76] on image "Blockly Workspace" at bounding box center [716, 76] width 24 height 25
click at [727, 76] on image "Blockly Workspace" at bounding box center [716, 76] width 24 height 25
click at [727, 80] on icon "Blockly Workspace" at bounding box center [733, 79] width 70 height 42
click at [727, 75] on image "Blockly Workspace" at bounding box center [716, 76] width 24 height 25
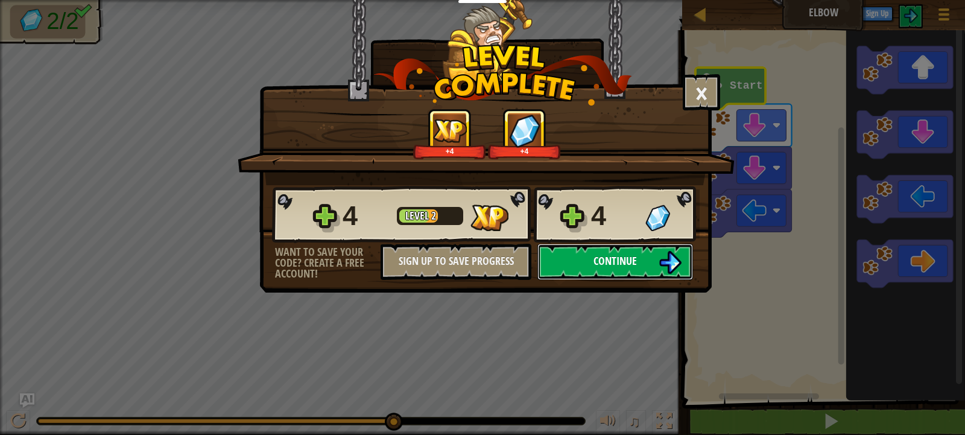
click at [596, 264] on span "Continue" at bounding box center [614, 260] width 43 height 15
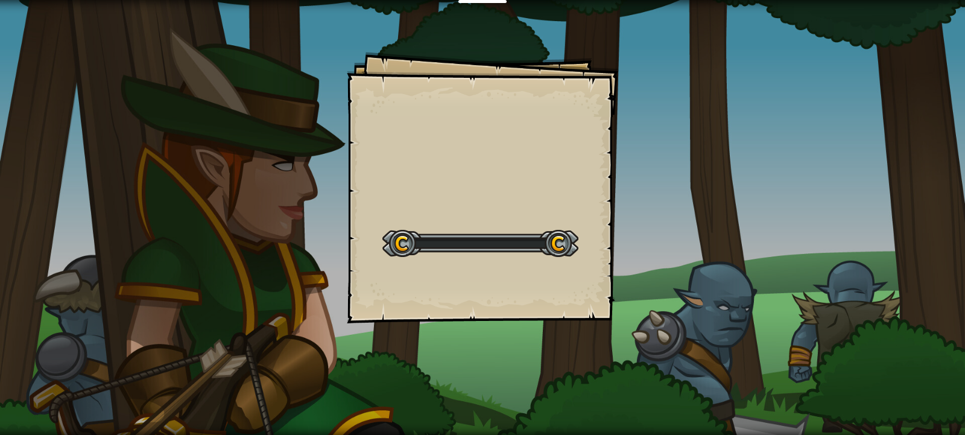
drag, startPoint x: 596, startPoint y: 264, endPoint x: 603, endPoint y: 267, distance: 7.3
click at [601, 266] on div "Goals Start Level Error loading from server. Try refreshing the page. You'll ne…" at bounding box center [482, 187] width 271 height 271
drag, startPoint x: 603, startPoint y: 267, endPoint x: 601, endPoint y: 301, distance: 34.4
click at [601, 301] on div "Goals Start Level Error loading from server. Try refreshing the page. You'll ne…" at bounding box center [482, 187] width 271 height 271
click at [595, 253] on div "Goals Start Level Error loading from server. Try refreshing the page. You'll ne…" at bounding box center [482, 187] width 271 height 271
